Goal: Task Accomplishment & Management: Use online tool/utility

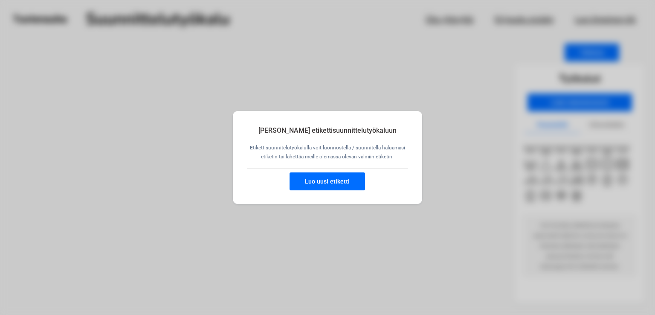
click at [311, 181] on button "Luo uusi etiketti" at bounding box center [328, 181] width 76 height 18
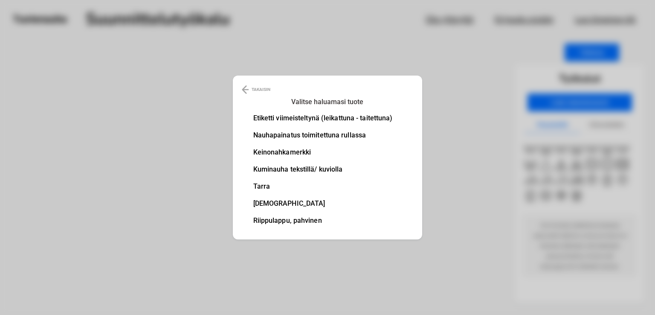
click at [287, 117] on li "Etiketti viimeisteltynä (leikattuna - taitettuna)" at bounding box center [322, 118] width 139 height 7
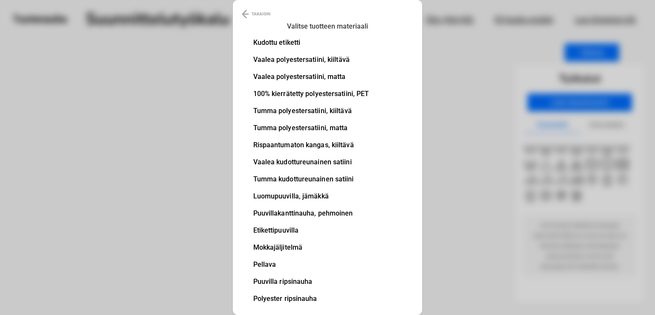
click at [271, 89] on ul "Kudottu etiketti Vaalea polyestersatiini, kiiltävä Vaalea polyestersatiini, mat…" at bounding box center [311, 175] width 116 height 273
click at [273, 93] on li "100% kierrätetty polyestersatiini, PET" at bounding box center [311, 93] width 116 height 7
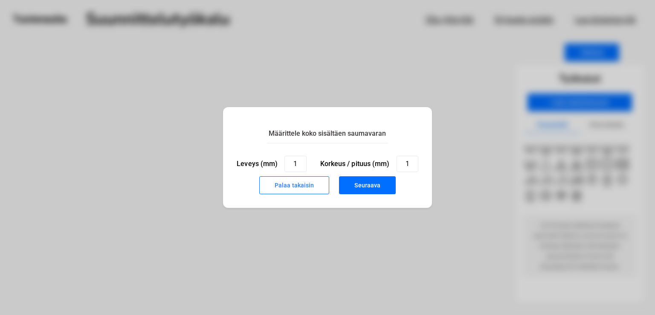
click at [370, 185] on button "Seuraava" at bounding box center [367, 185] width 57 height 18
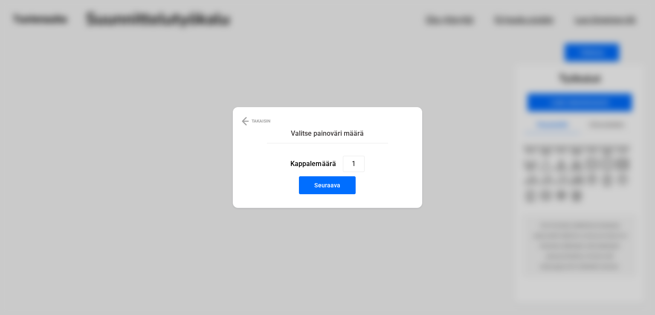
click at [326, 180] on button "Seuraava" at bounding box center [327, 185] width 57 height 18
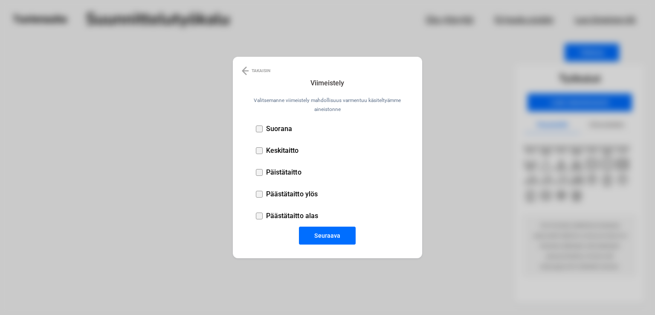
click at [328, 232] on button "Seuraava" at bounding box center [327, 236] width 57 height 18
click at [286, 196] on p "Päästätaitto ylös" at bounding box center [292, 194] width 52 height 8
click at [329, 229] on button "Seuraava" at bounding box center [327, 236] width 57 height 18
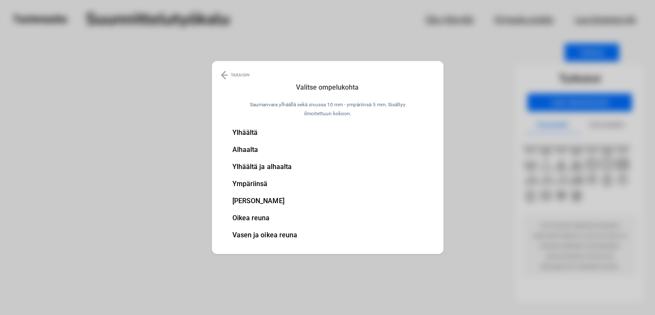
click at [254, 200] on li "[PERSON_NAME]" at bounding box center [264, 201] width 65 height 7
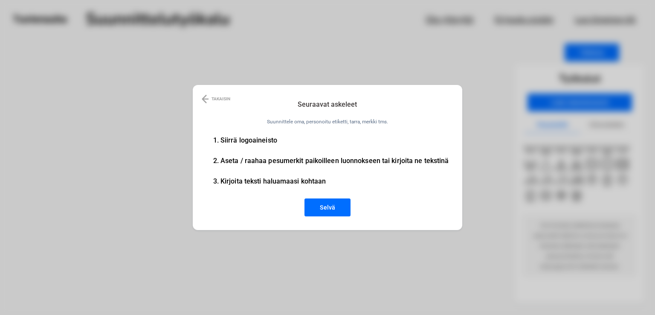
click at [340, 202] on button "Selvä" at bounding box center [328, 207] width 46 height 18
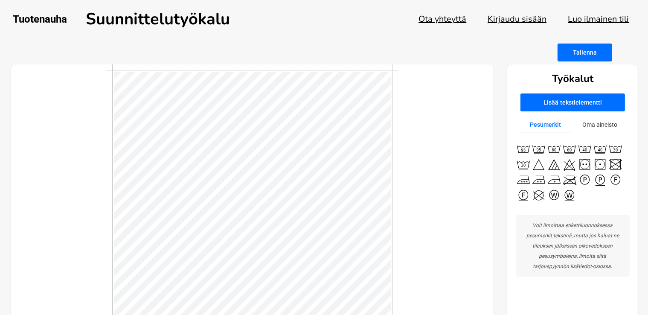
scroll to position [52, 0]
